Goal: Task Accomplishment & Management: Manage account settings

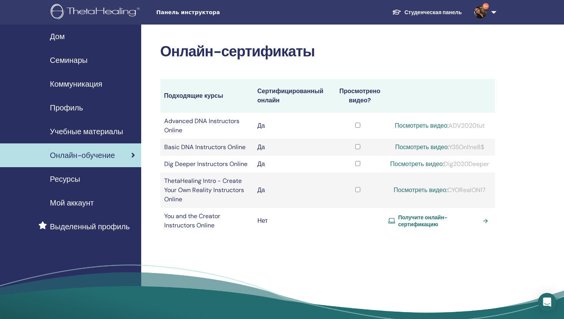
click at [441, 16] on link "Студенческая панель" at bounding box center [427, 12] width 82 height 14
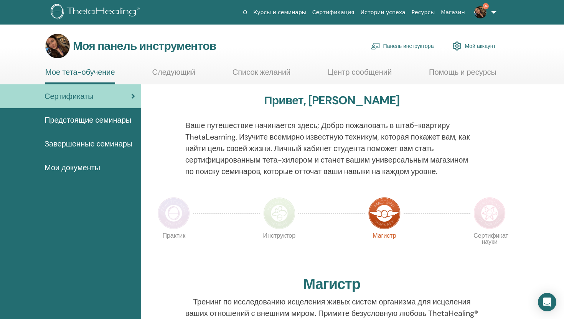
click at [407, 49] on font "Панель инструктора" at bounding box center [408, 46] width 51 height 7
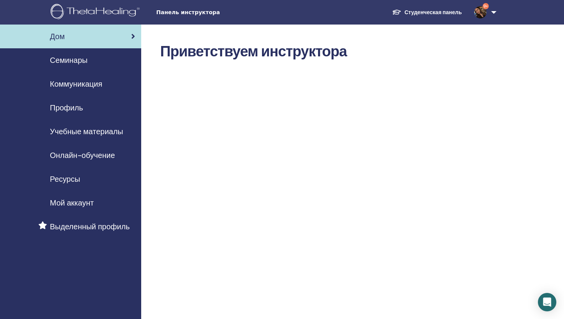
click at [93, 61] on div "Семинары" at bounding box center [70, 60] width 129 height 12
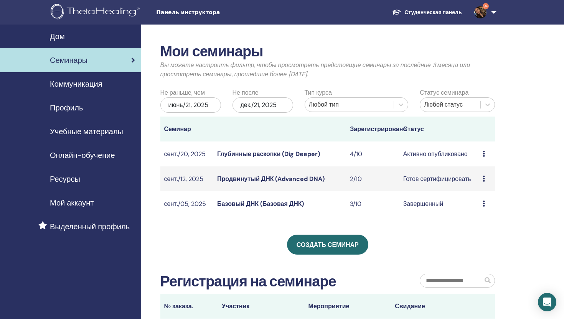
click at [412, 154] on font "Активно опубликовано" at bounding box center [435, 154] width 64 height 8
click at [311, 152] on font "Глубинные раскопки (Dig Deeper)" at bounding box center [268, 154] width 103 height 8
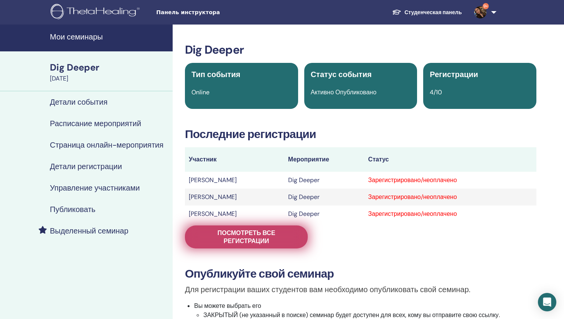
click at [264, 242] on span "Посмотреть все регистрации" at bounding box center [246, 237] width 104 height 16
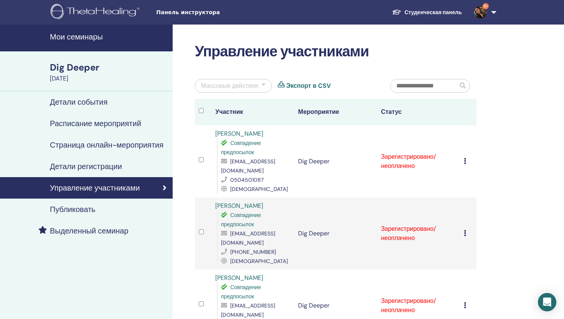
click at [467, 157] on div "Отменить регистрацию Не выполнять автоматическую сертификацию Отметить как опла…" at bounding box center [468, 161] width 9 height 9
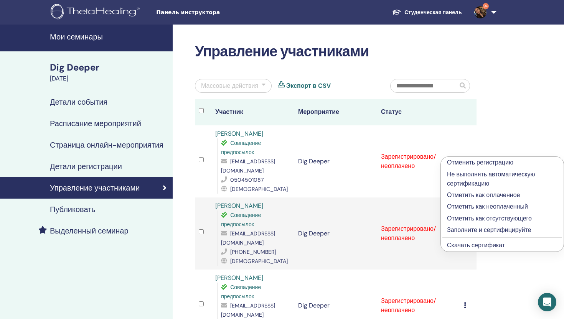
click at [469, 231] on p "Заполните и сертифицируйте" at bounding box center [502, 229] width 110 height 9
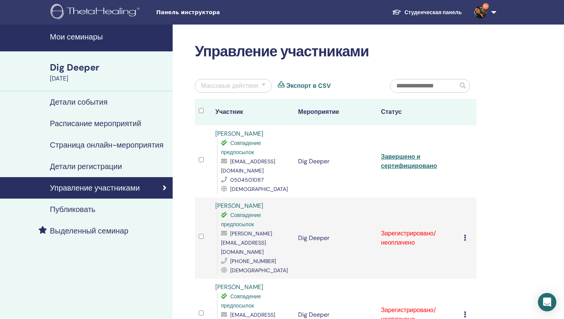
click at [465, 235] on icon at bounding box center [465, 238] width 2 height 6
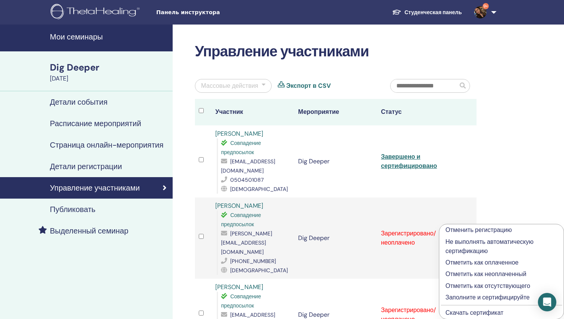
click at [471, 296] on p "Заполните и сертифицируйте" at bounding box center [501, 297] width 112 height 9
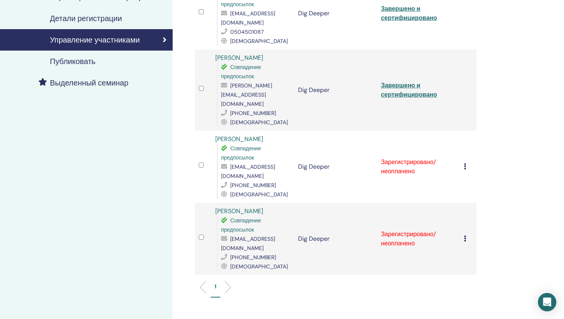
scroll to position [191, 0]
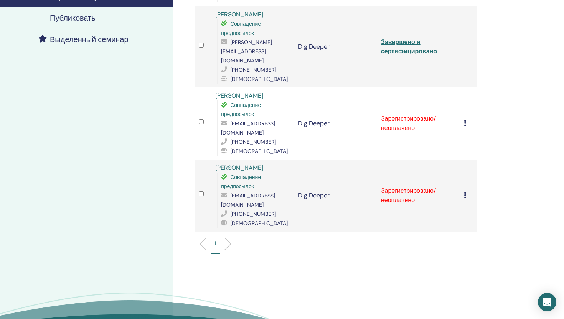
click at [464, 120] on icon at bounding box center [465, 123] width 2 height 6
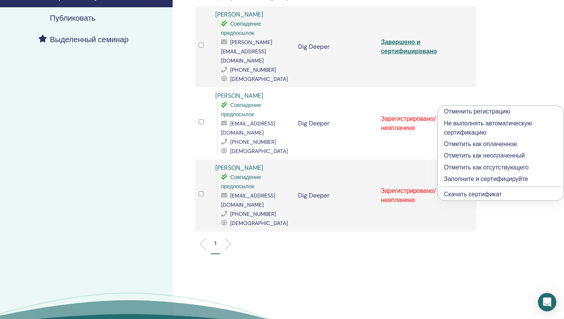
click at [466, 179] on p "Заполните и сертифицируйте" at bounding box center [501, 178] width 114 height 9
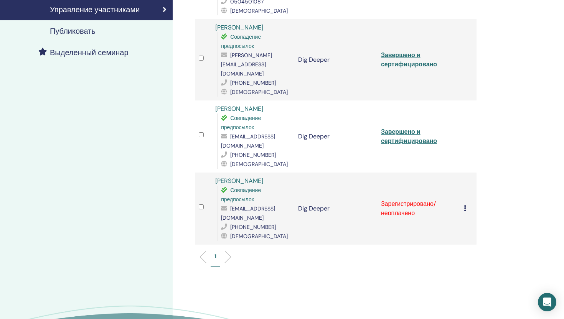
scroll to position [192, 0]
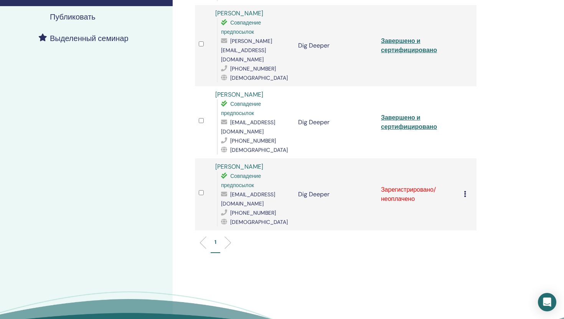
click at [464, 191] on icon at bounding box center [465, 194] width 2 height 6
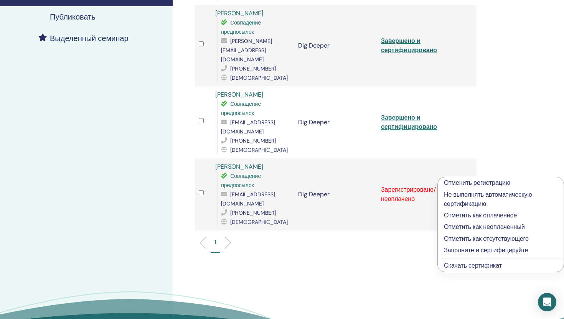
click at [464, 248] on p "Заполните и сертифицируйте" at bounding box center [501, 250] width 114 height 9
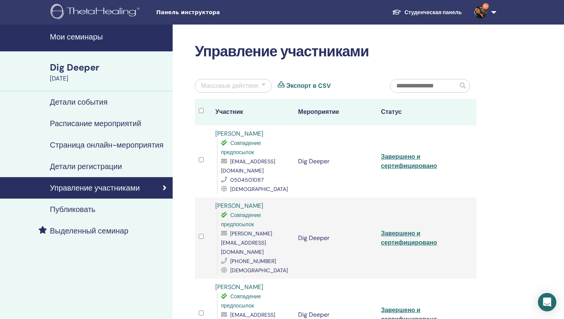
click at [400, 156] on td "Завершено и сертифицировано" at bounding box center [418, 161] width 83 height 72
click at [397, 153] on link "Завершено и сертифицировано" at bounding box center [409, 161] width 56 height 17
click at [397, 229] on link "Завершено и сертифицировано" at bounding box center [409, 237] width 56 height 17
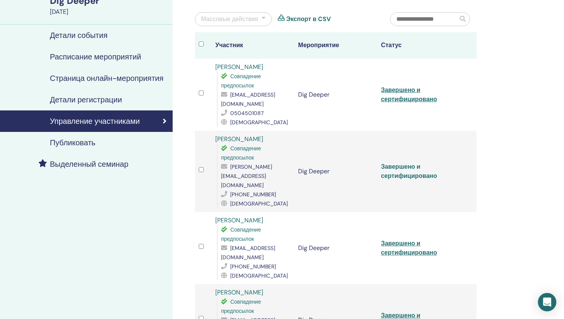
scroll to position [67, 0]
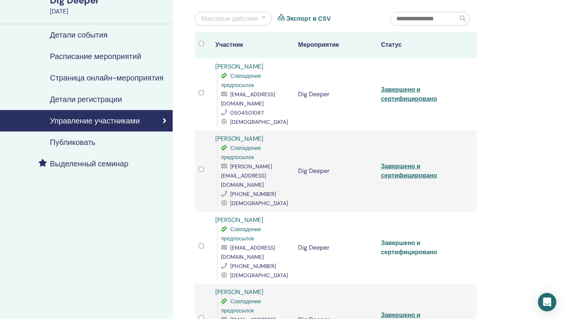
click at [397, 239] on link "Завершено и сертифицировано" at bounding box center [409, 247] width 56 height 17
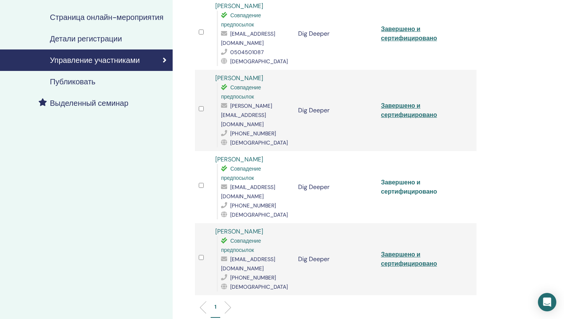
scroll to position [207, 0]
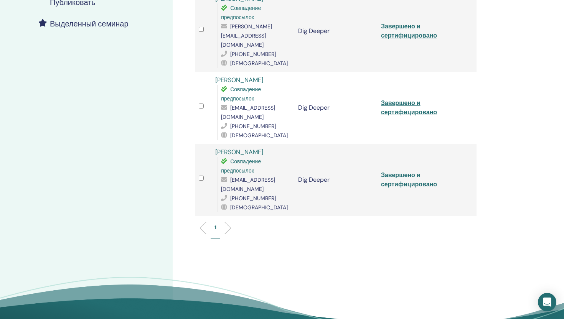
click at [402, 171] on link "Завершено и сертифицировано" at bounding box center [409, 179] width 56 height 17
